Goal: Information Seeking & Learning: Check status

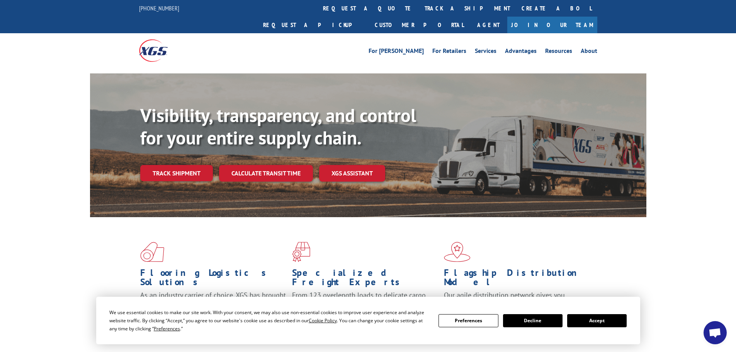
click at [607, 320] on button "Accept" at bounding box center [596, 320] width 59 height 13
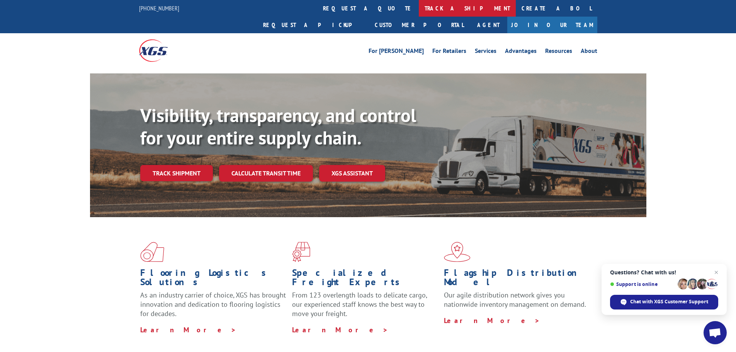
click at [419, 10] on link "track a shipment" at bounding box center [467, 8] width 97 height 17
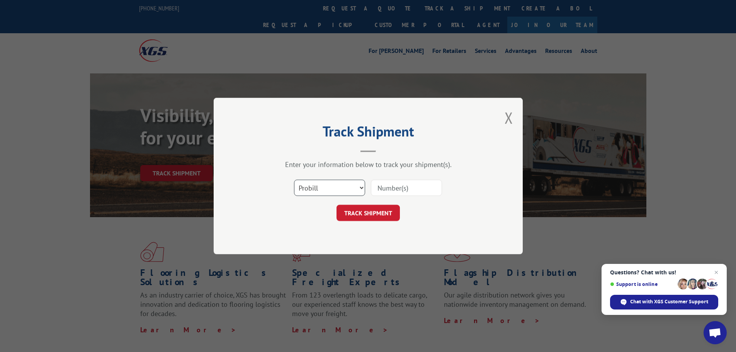
click at [338, 192] on select "Select category... Probill BOL PO" at bounding box center [329, 188] width 71 height 16
select select "bol"
click at [294, 180] on select "Select category... Probill BOL PO" at bounding box center [329, 188] width 71 height 16
click at [399, 187] on input at bounding box center [406, 188] width 71 height 16
paste input "SO2097028"
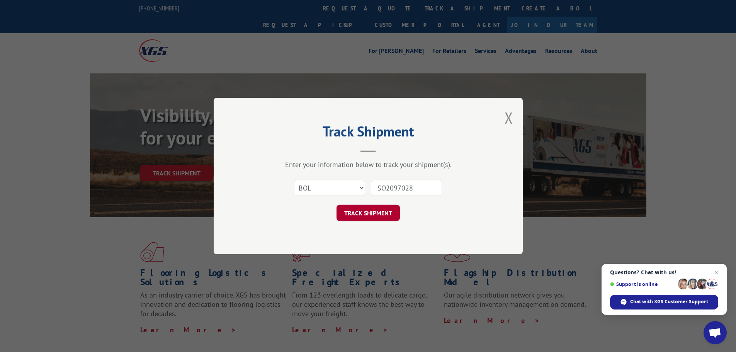
type input "SO2097028"
click at [380, 217] on button "TRACK SHIPMENT" at bounding box center [367, 213] width 63 height 16
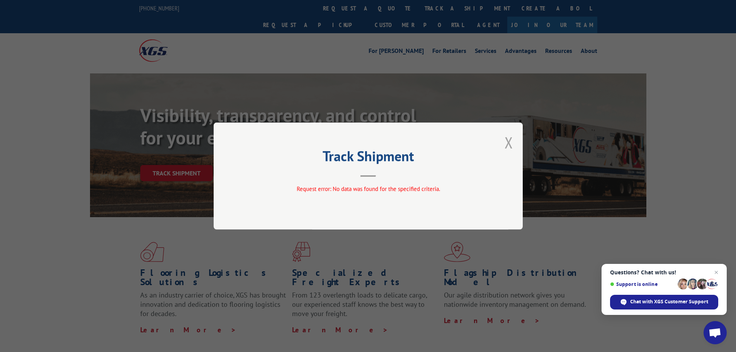
click at [505, 143] on button "Close modal" at bounding box center [508, 142] width 8 height 20
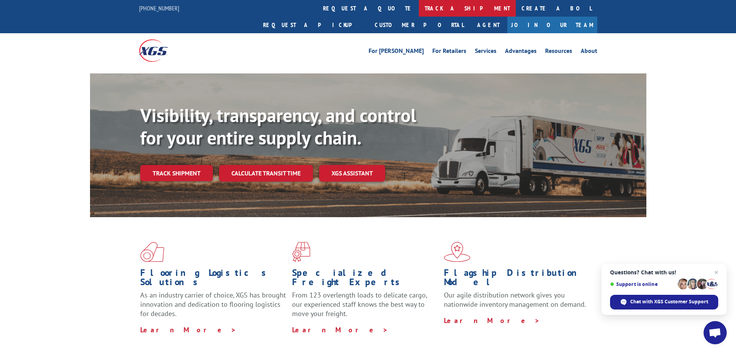
click at [419, 12] on link "track a shipment" at bounding box center [467, 8] width 97 height 17
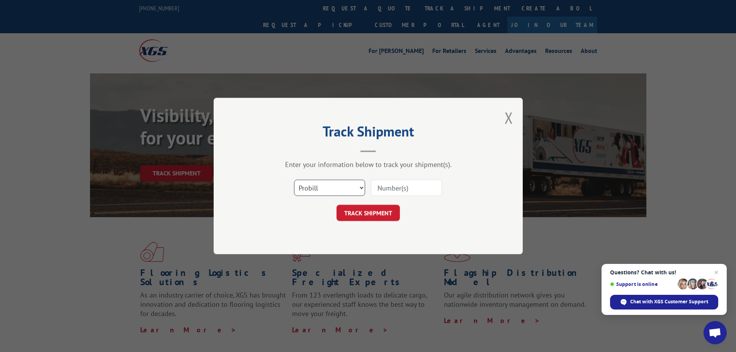
click at [340, 186] on select "Select category... Probill BOL PO" at bounding box center [329, 188] width 71 height 16
select select "bol"
click at [294, 180] on select "Select category... Probill BOL PO" at bounding box center [329, 188] width 71 height 16
click at [384, 189] on input at bounding box center [406, 188] width 71 height 16
paste input "2097028"
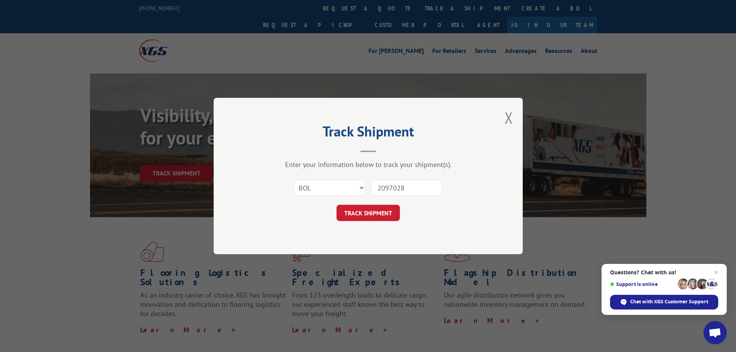
type input "2097028"
click at [377, 222] on div "Track Shipment Enter your information below to track your shipment(s). Select c…" at bounding box center [368, 176] width 309 height 156
click at [382, 215] on button "TRACK SHIPMENT" at bounding box center [367, 213] width 63 height 16
